Goal: Task Accomplishment & Management: Use online tool/utility

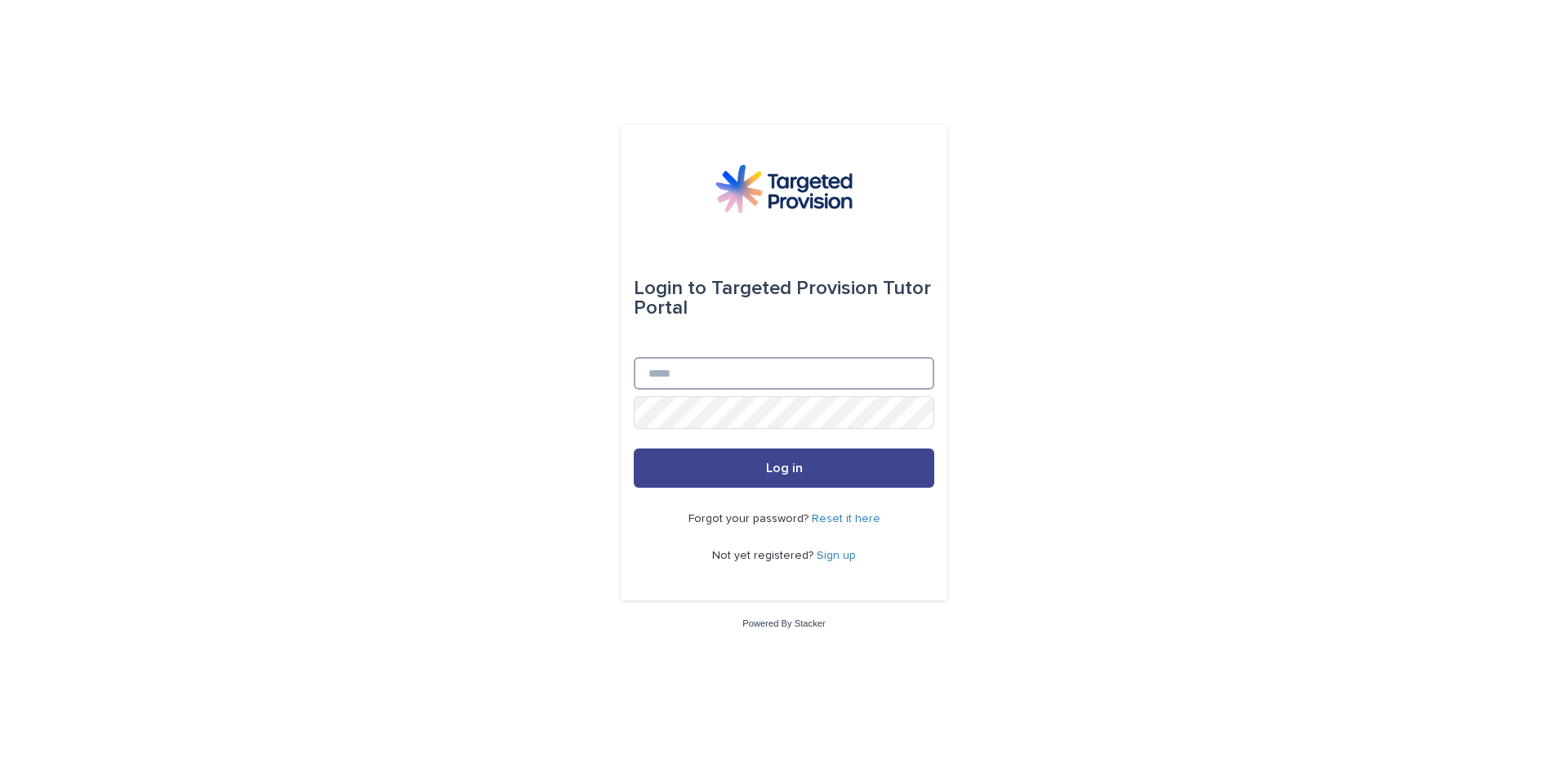
type input "**********"
click at [830, 474] on button "Log in" at bounding box center [784, 468] width 301 height 40
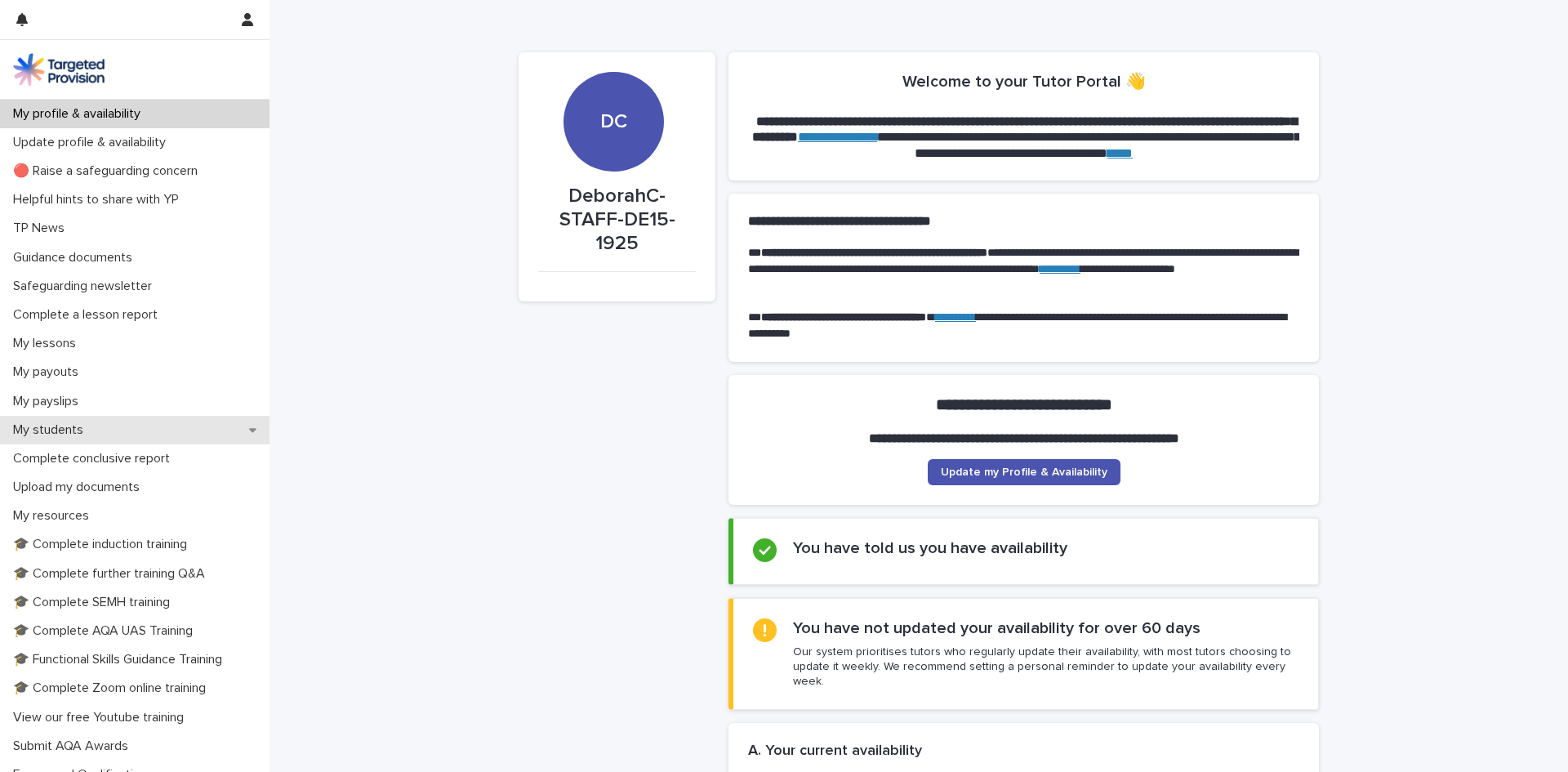
click at [105, 426] on div "My students" at bounding box center [135, 430] width 270 height 29
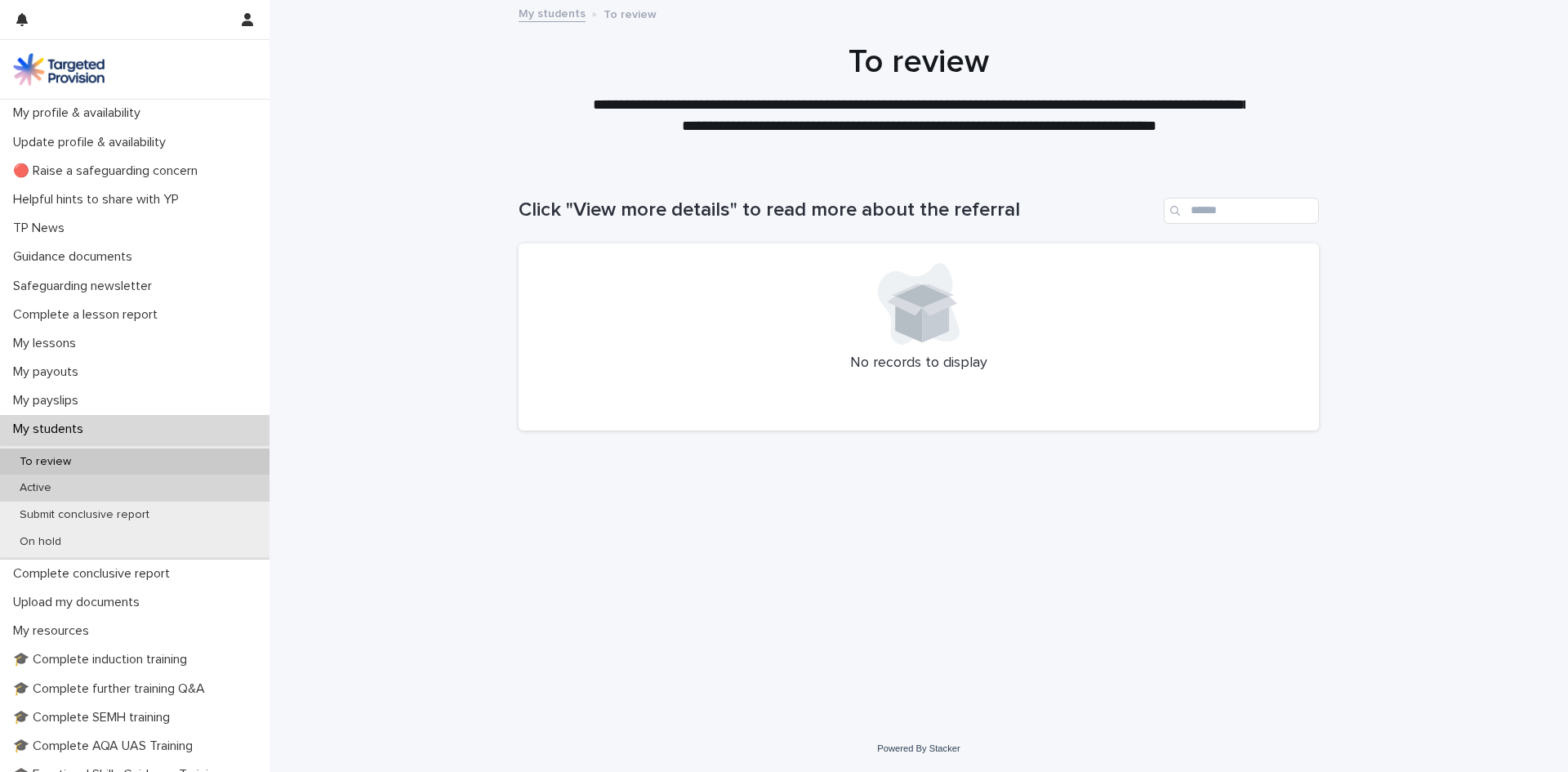
click at [91, 491] on div "Active" at bounding box center [135, 488] width 270 height 27
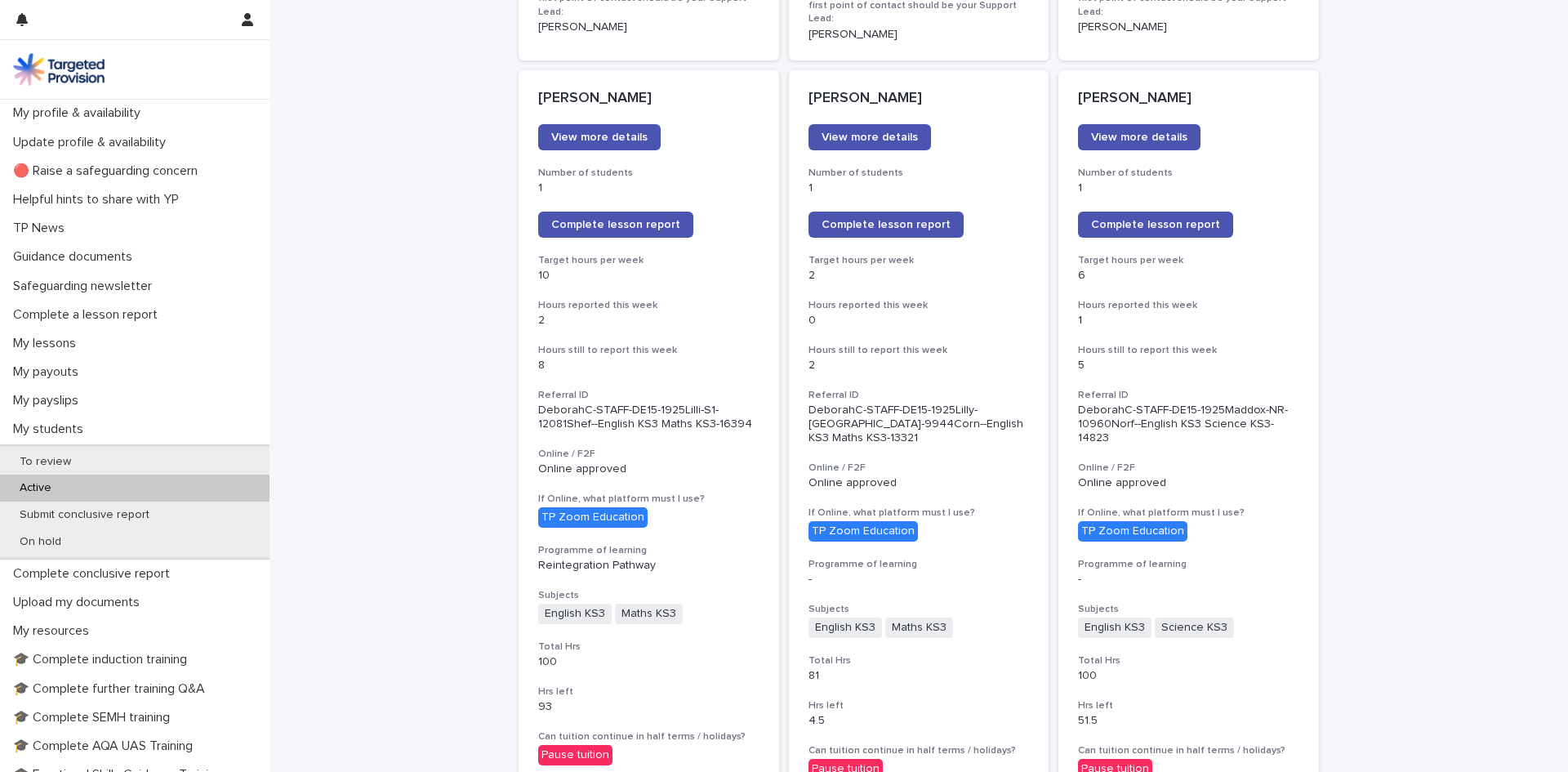
scroll to position [1317, 0]
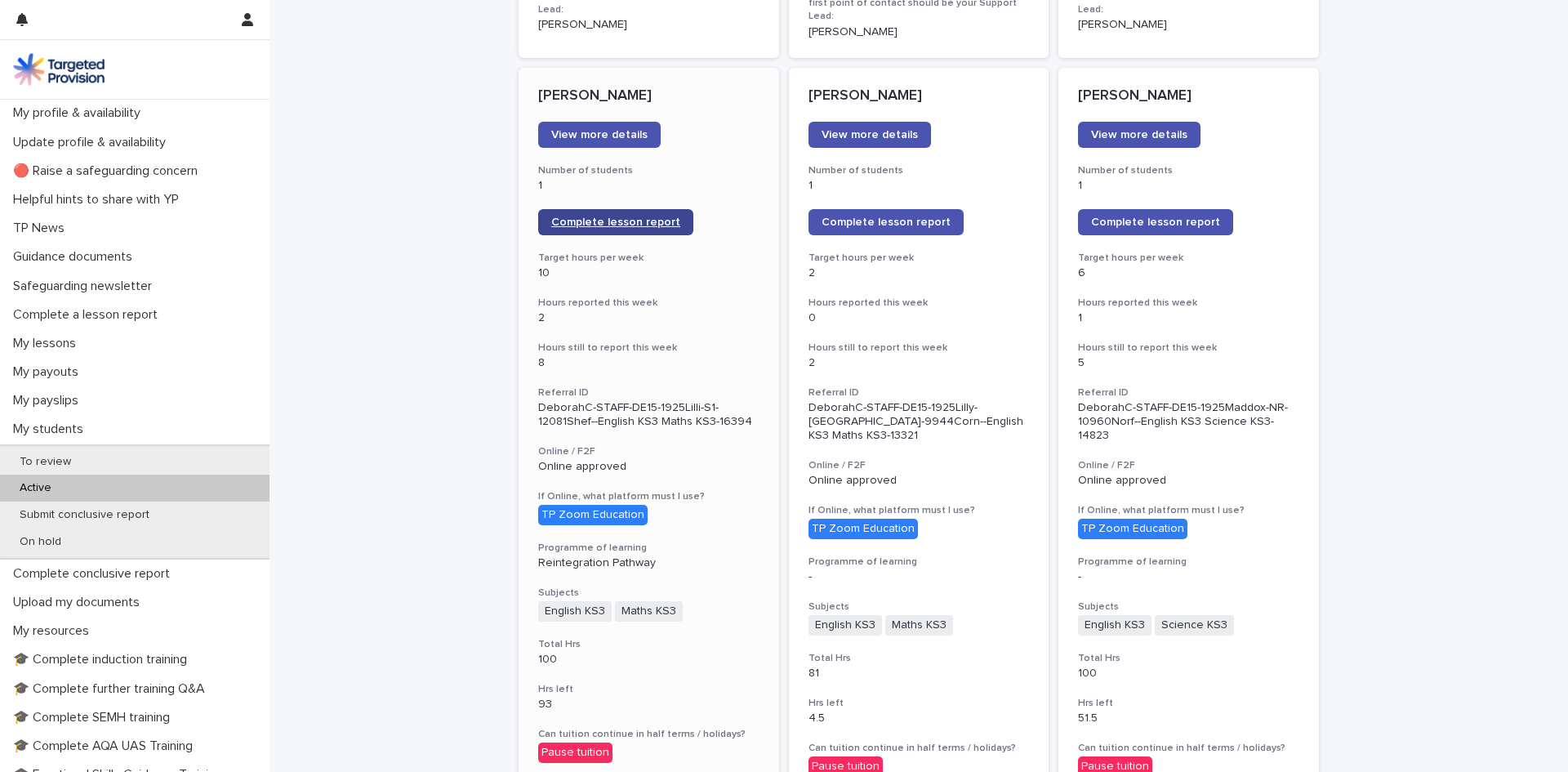
click at [617, 217] on span "Complete lesson report" at bounding box center [615, 222] width 129 height 12
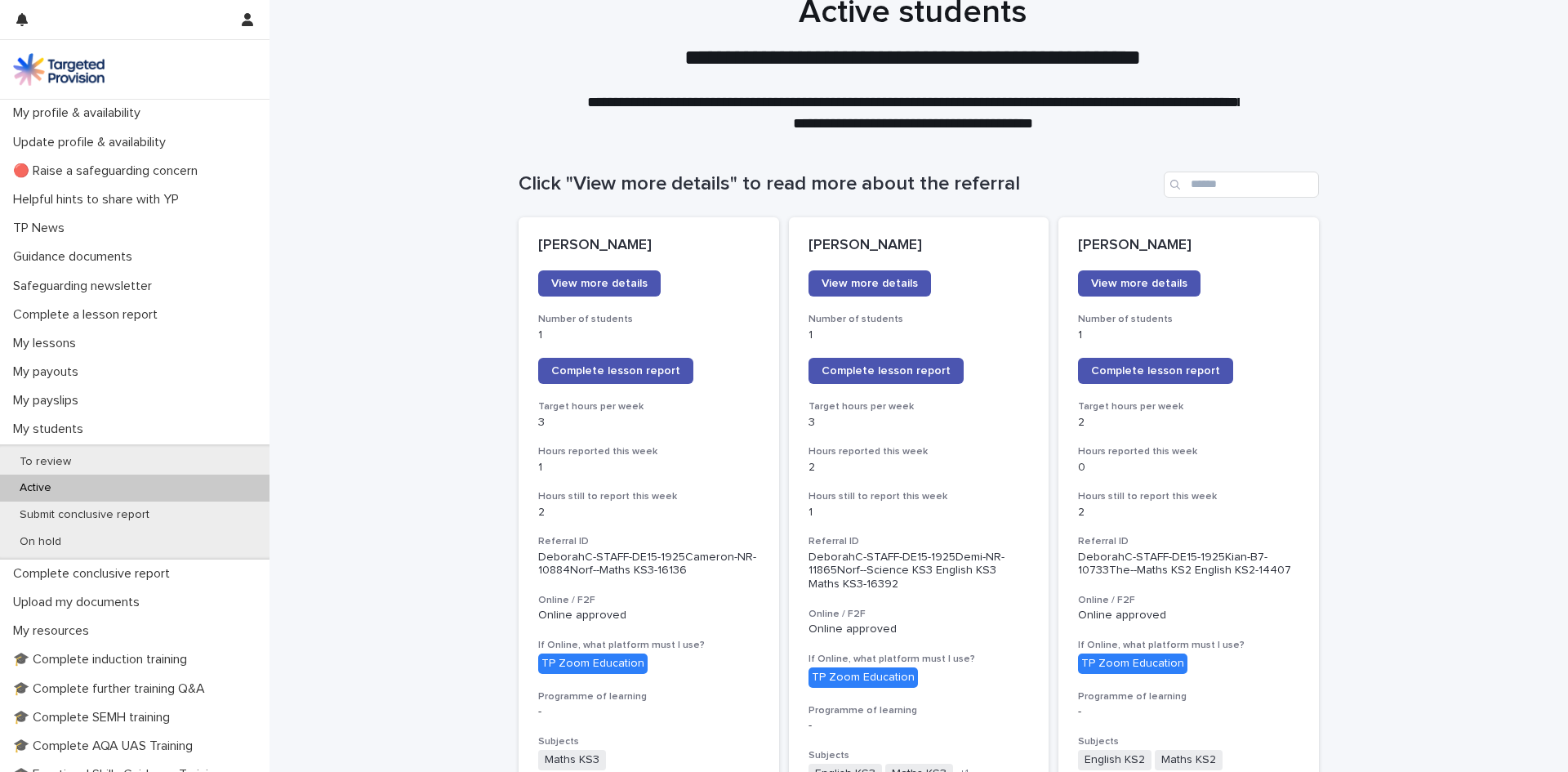
scroll to position [0, 0]
